Goal: Entertainment & Leisure: Consume media (video, audio)

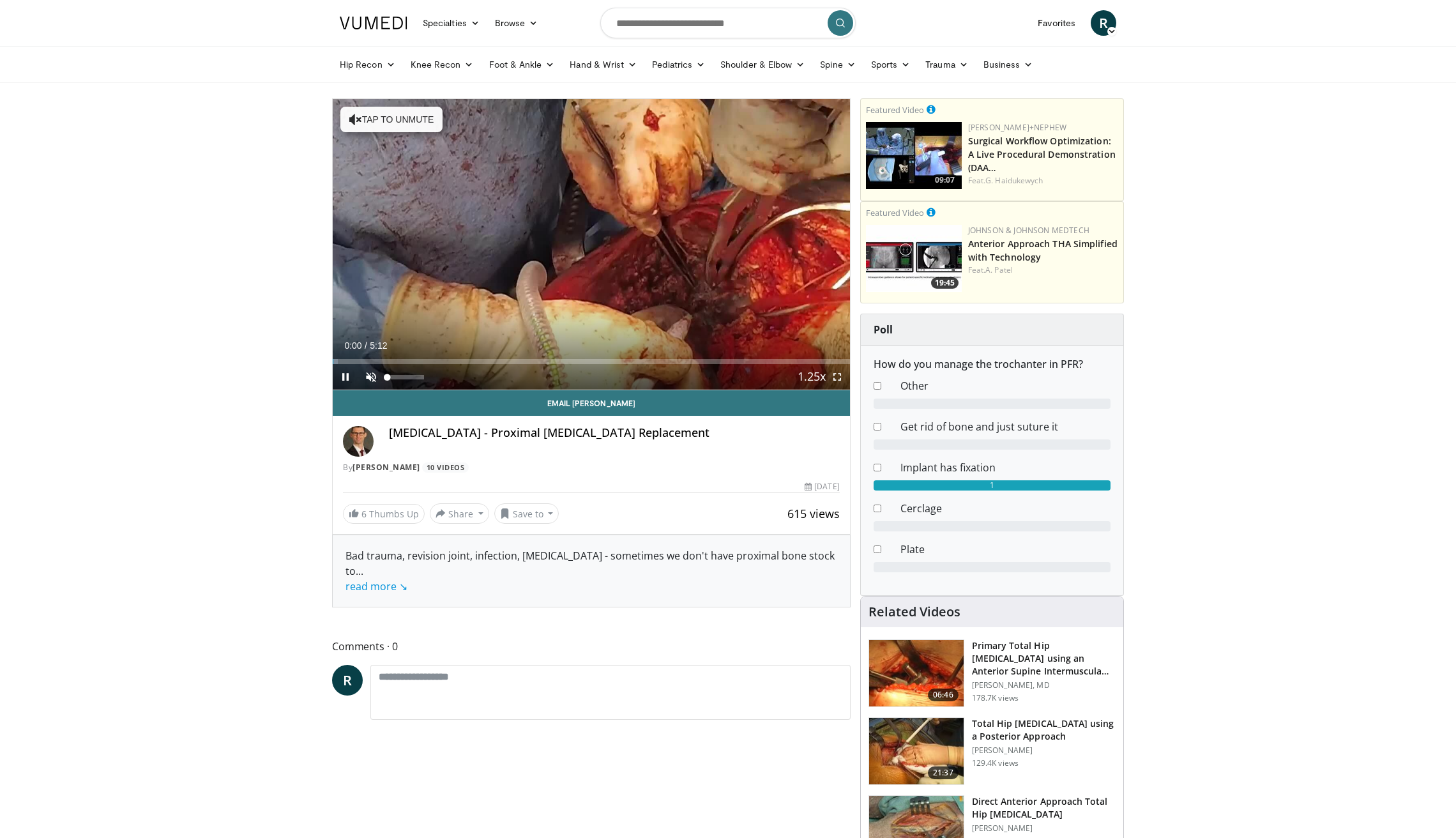
click at [370, 379] on span "Video Player" at bounding box center [371, 377] width 26 height 26
click at [374, 359] on div "Loaded : 0.94% 0:02 0:24" at bounding box center [592, 358] width 517 height 12
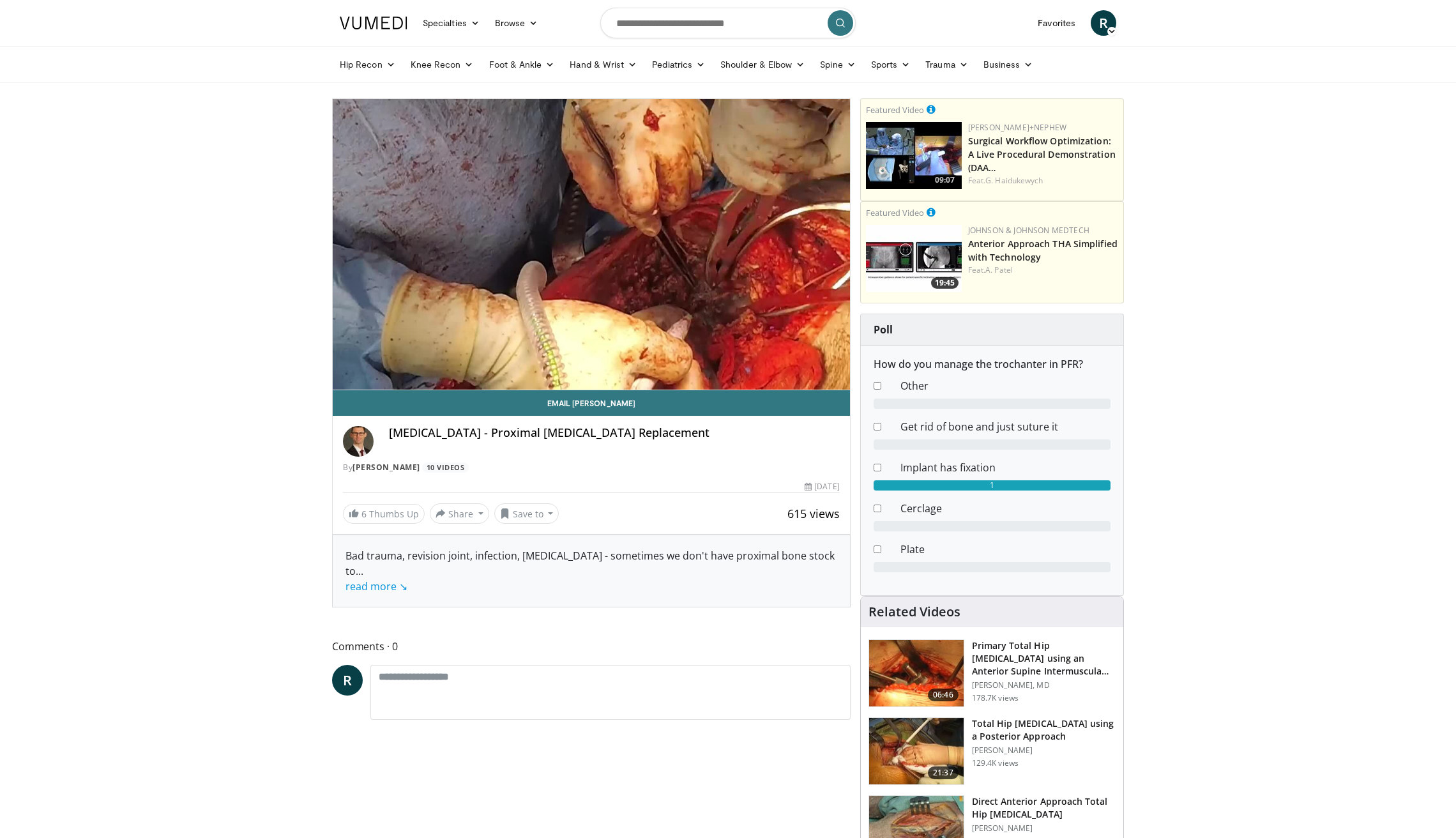
click at [449, 360] on div "10 seconds Tap to unmute" at bounding box center [592, 244] width 517 height 291
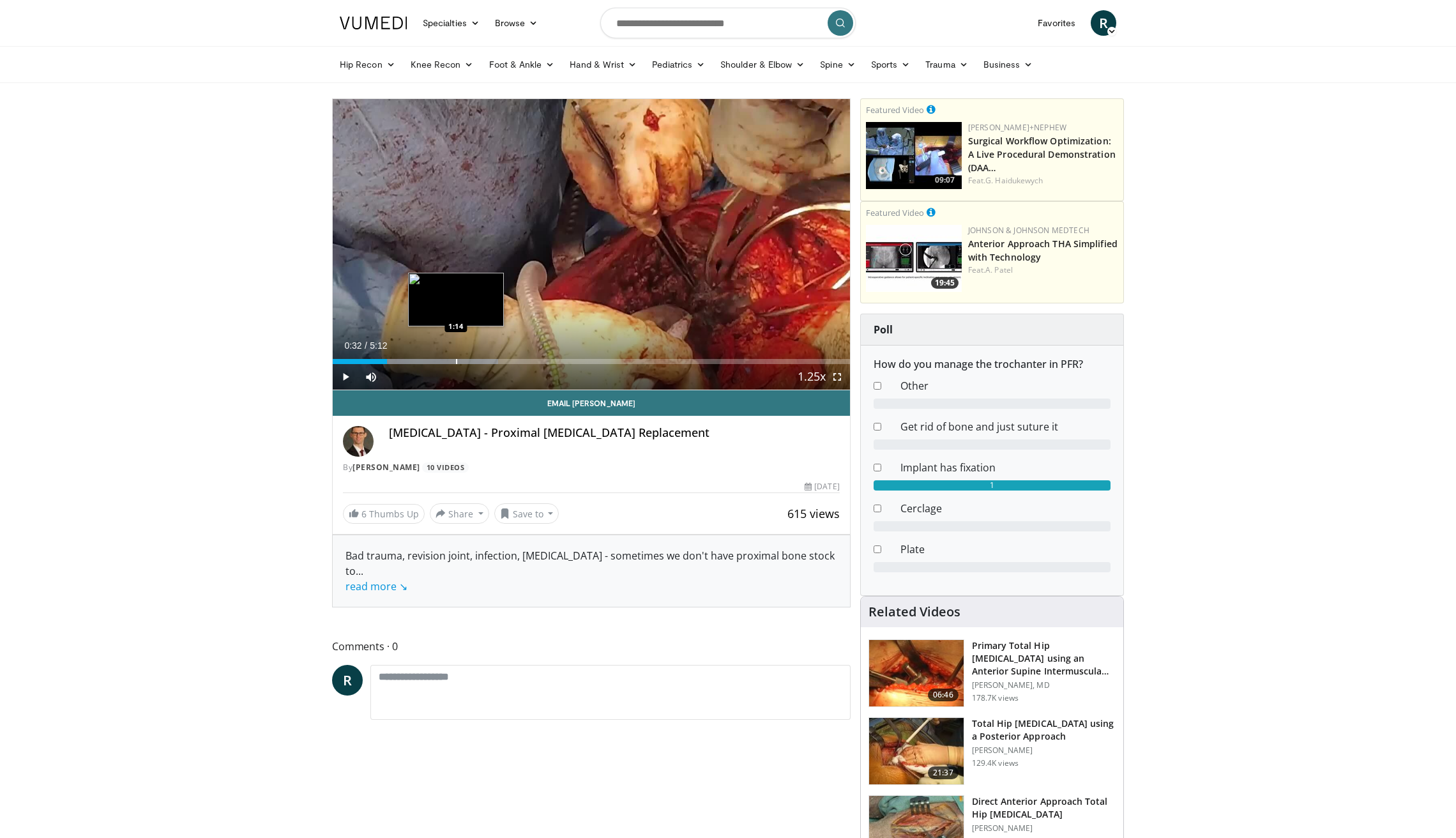
click at [456, 363] on div "Progress Bar" at bounding box center [457, 362] width 1 height 5
click at [340, 378] on span "Video Player" at bounding box center [346, 377] width 26 height 26
click at [501, 360] on div "Progress Bar" at bounding box center [502, 362] width 1 height 5
click at [548, 365] on div "Current Time 1:43 / Duration 5:12 Pause Skip Backward Skip Forward Mute 0% Load…" at bounding box center [592, 377] width 517 height 26
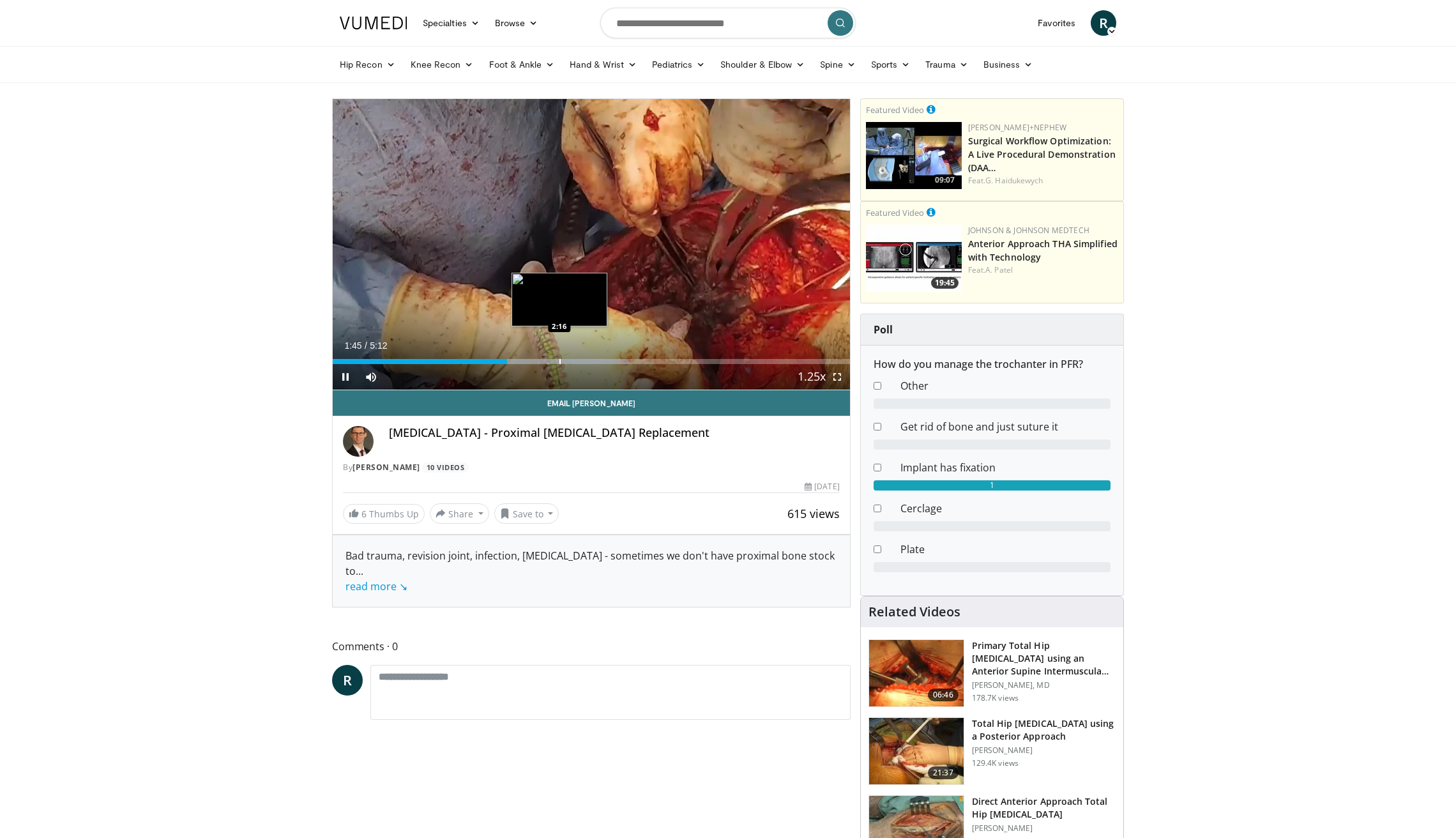
click at [560, 358] on div "Loaded : 57.13% 1:45 2:16" at bounding box center [592, 358] width 517 height 12
click at [647, 356] on div "Loaded : 66.72% 2:37 3:09" at bounding box center [592, 358] width 517 height 12
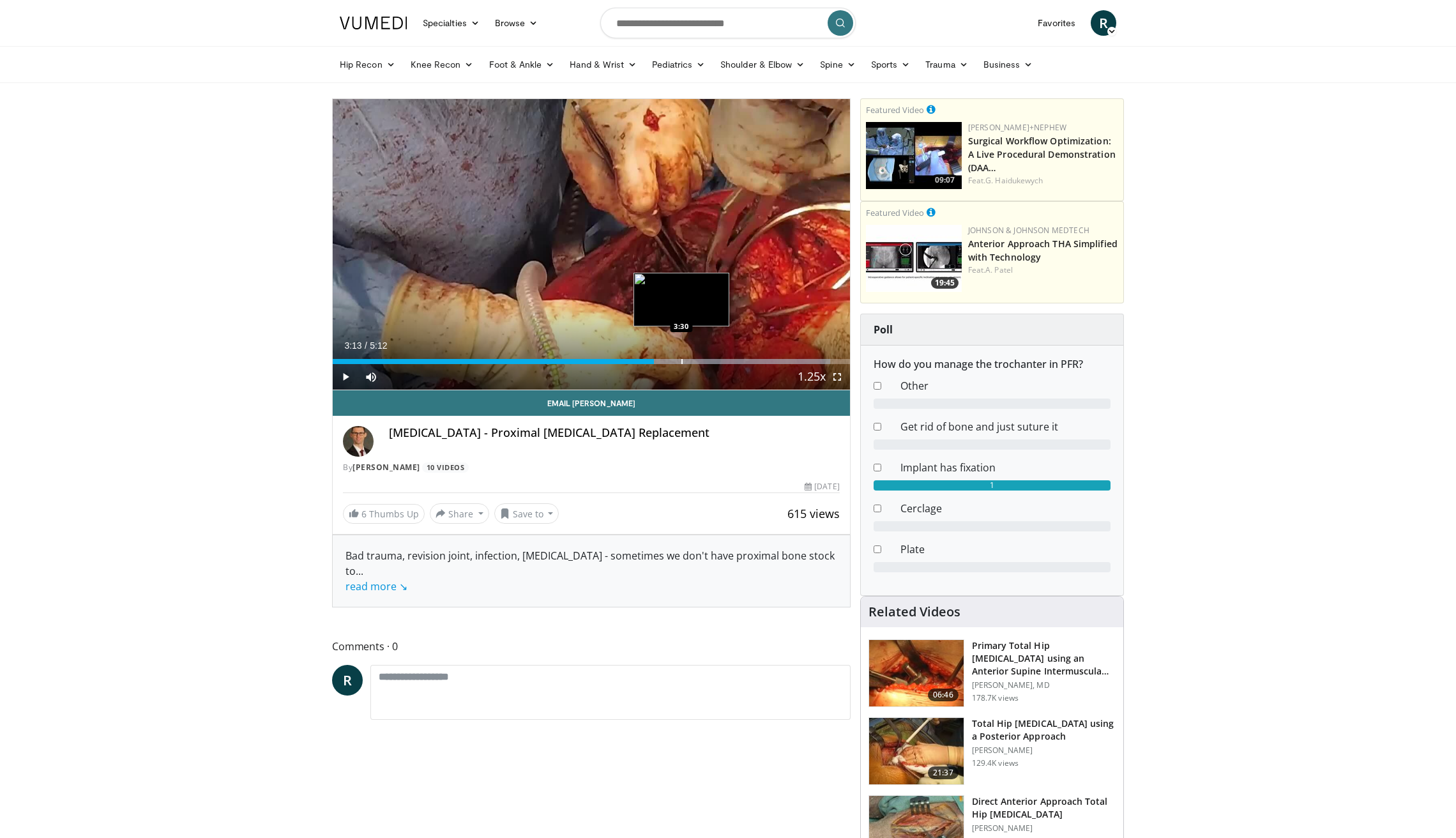
click at [682, 359] on div "Loaded : 96.22% 3:13 3:30" at bounding box center [592, 358] width 517 height 12
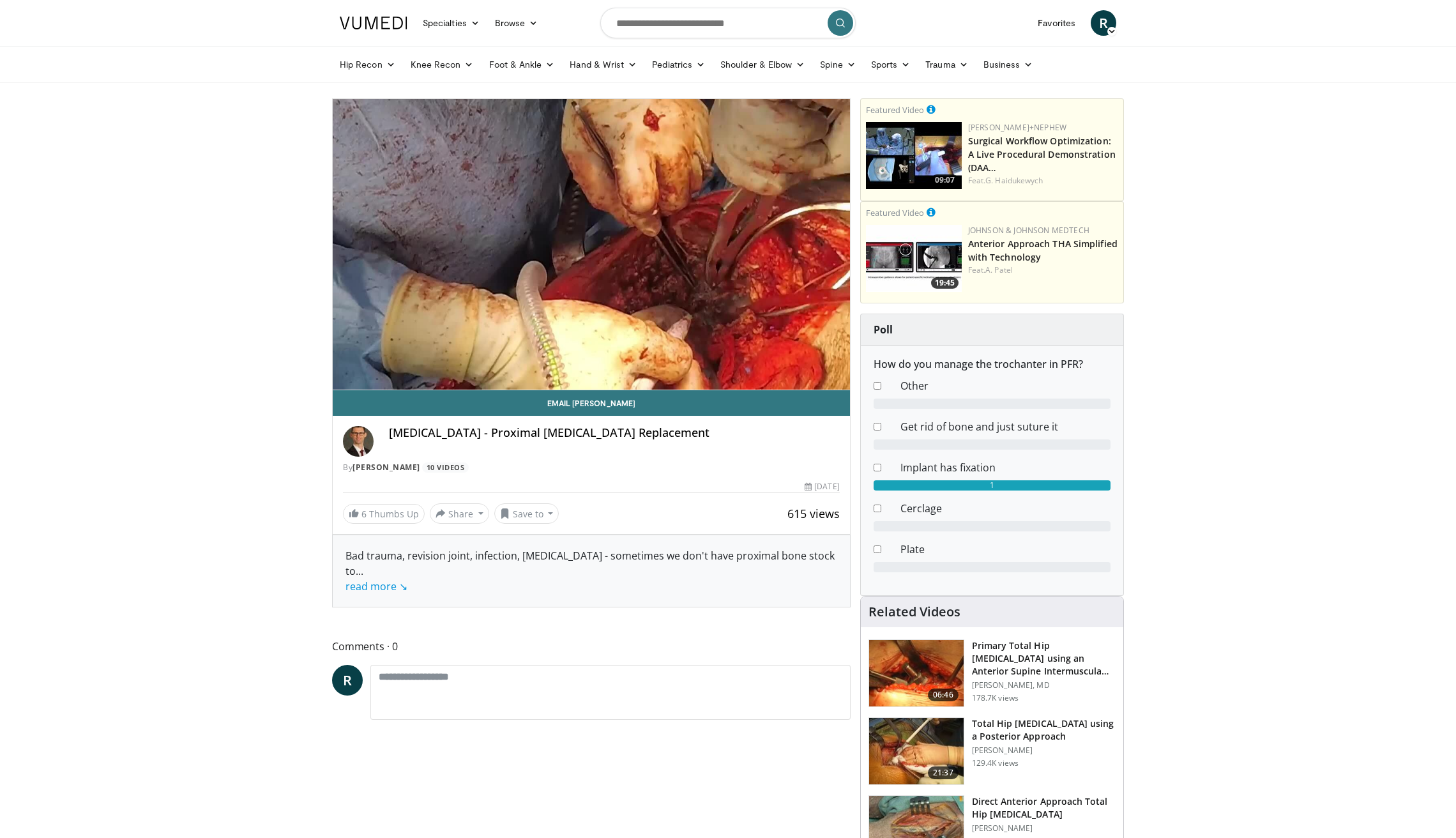
click at [747, 358] on video-js "**********" at bounding box center [592, 244] width 517 height 291
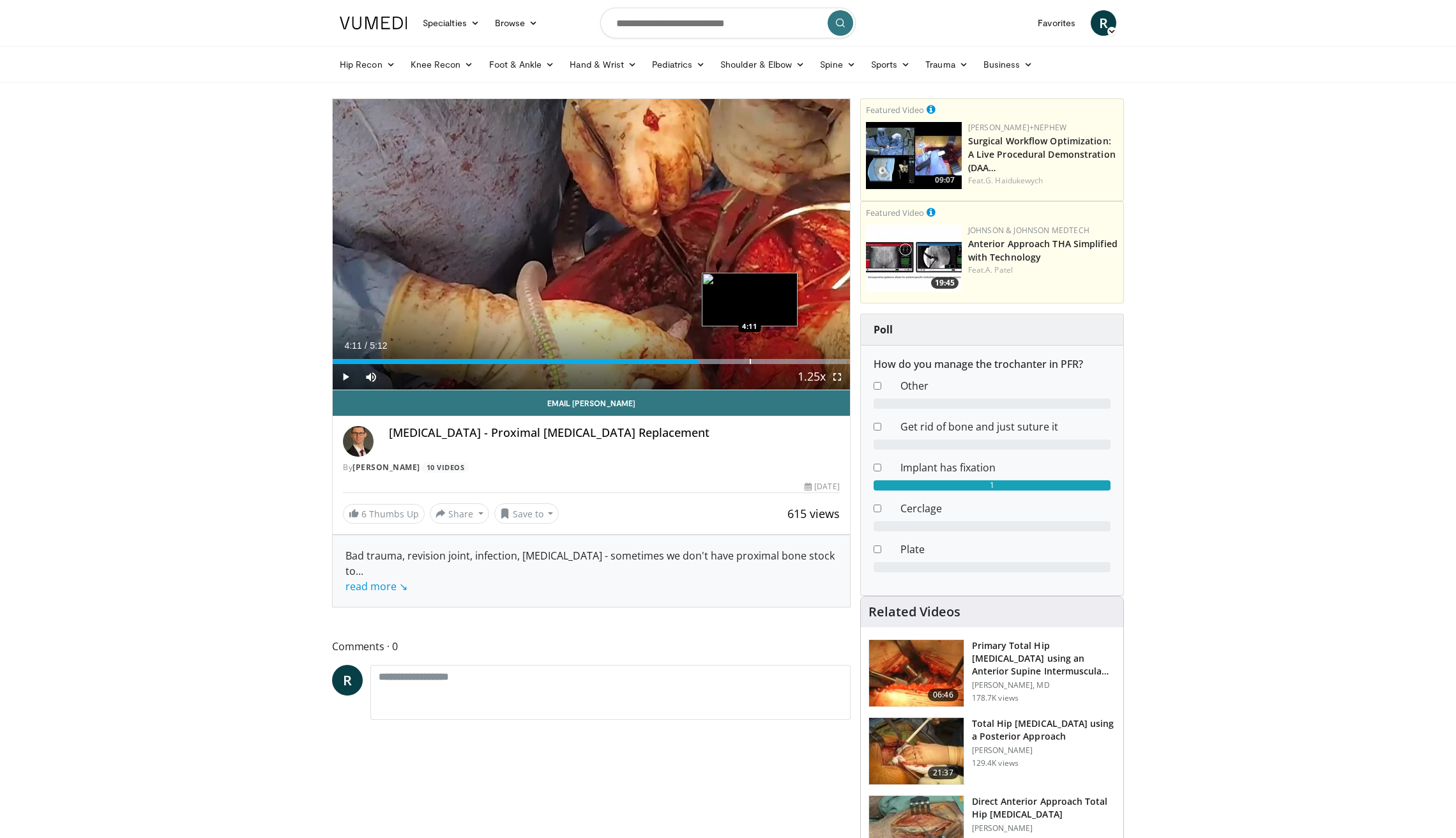
click at [750, 360] on div "Progress Bar" at bounding box center [750, 362] width 1 height 5
click at [797, 358] on div "Loaded : 99.97% 4:14 4:39" at bounding box center [592, 358] width 517 height 12
click at [807, 359] on div "Loaded : 99.97% 4:47 4:58" at bounding box center [592, 358] width 517 height 12
